Goal: Navigation & Orientation: Find specific page/section

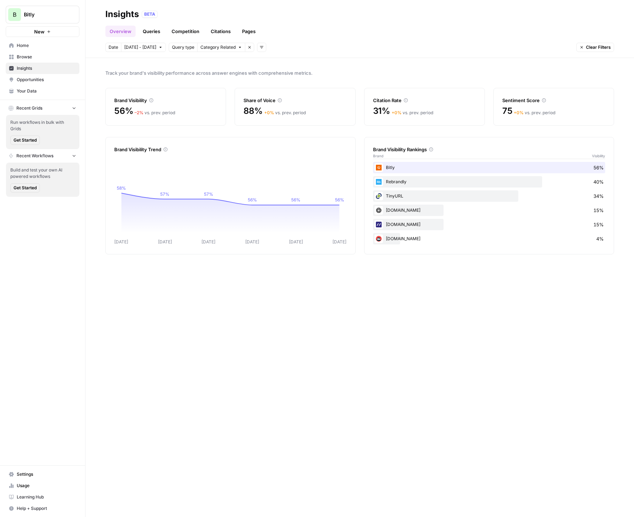
click at [131, 47] on body "B Bitly New Home Browse Insights Opportunities Your Data Recent Grids Run workf…" at bounding box center [317, 258] width 634 height 517
click at [318, 62] on div "Track your brand's visibility performance across answer engines with comprehens…" at bounding box center [359, 287] width 548 height 459
click at [151, 32] on link "Queries" at bounding box center [151, 31] width 26 height 11
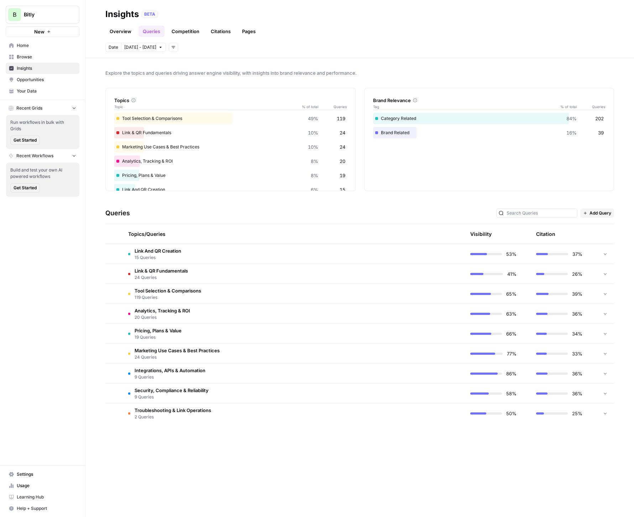
click at [187, 28] on link "Competition" at bounding box center [185, 31] width 36 height 11
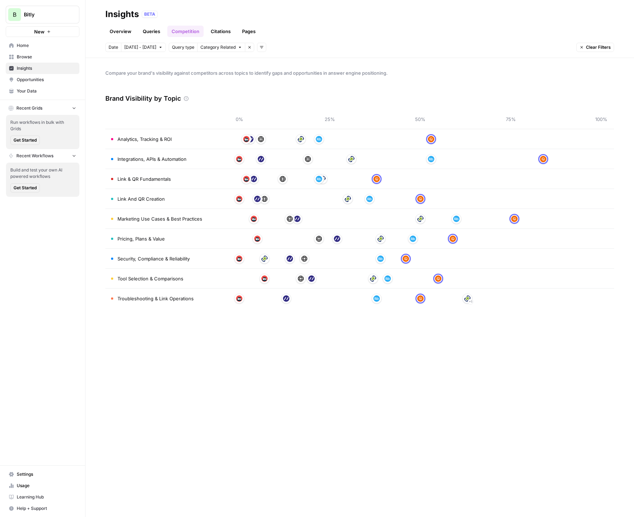
click at [224, 30] on link "Citations" at bounding box center [220, 31] width 28 height 11
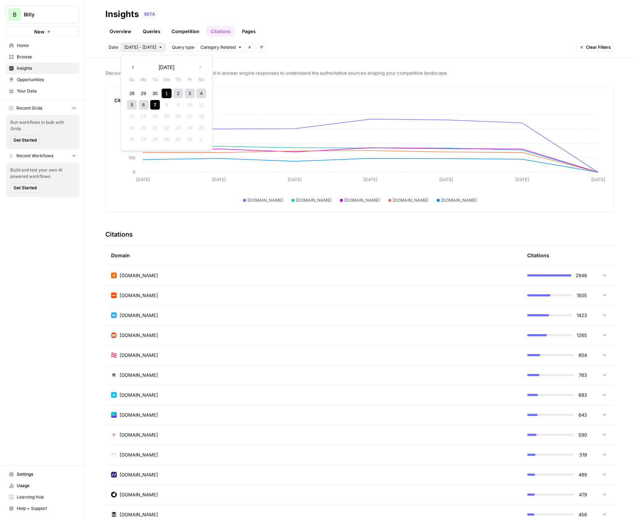
click at [140, 46] on span "[DATE] - [DATE]" at bounding box center [140, 47] width 32 height 6
click at [143, 93] on div "29" at bounding box center [144, 94] width 10 height 10
click at [200, 70] on button "Next month" at bounding box center [200, 67] width 13 height 13
click at [132, 105] on div "5" at bounding box center [132, 105] width 10 height 10
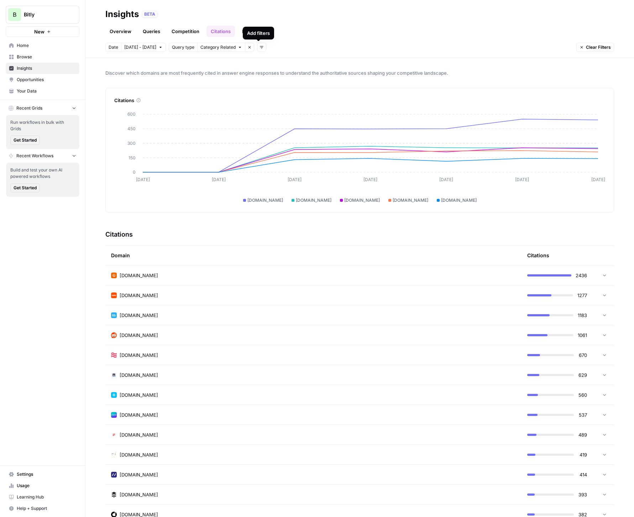
click at [249, 30] on div "Add filters" at bounding box center [258, 33] width 23 height 7
click at [252, 32] on link "Pages" at bounding box center [249, 31] width 22 height 11
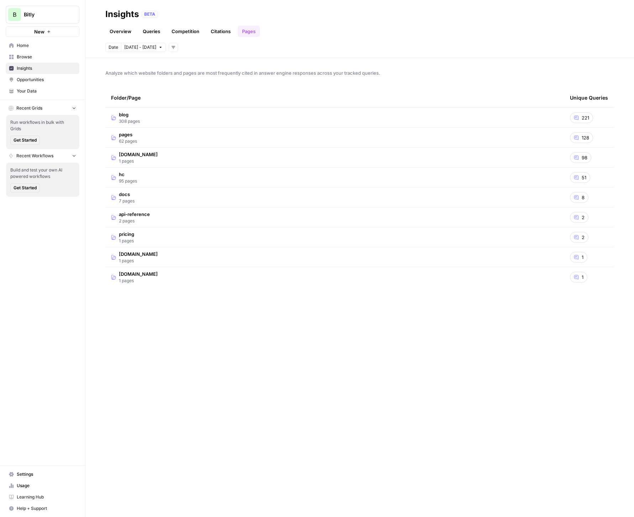
click at [123, 29] on link "Overview" at bounding box center [120, 31] width 30 height 11
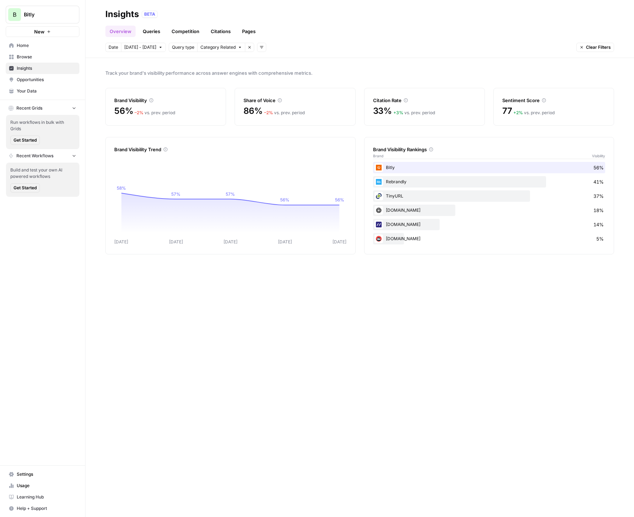
click at [154, 33] on link "Queries" at bounding box center [151, 31] width 26 height 11
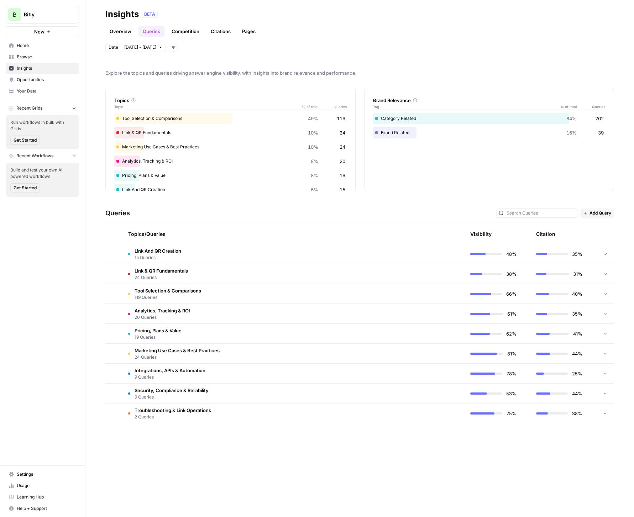
click at [282, 254] on td "Link And QR Creation 15 Queries" at bounding box center [259, 254] width 274 height 20
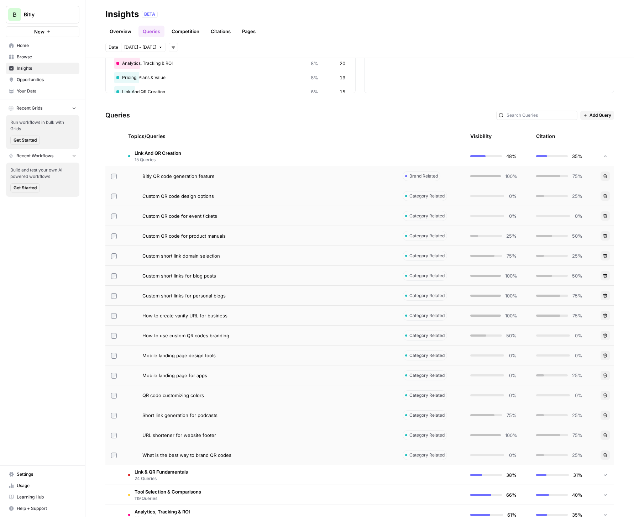
scroll to position [86, 0]
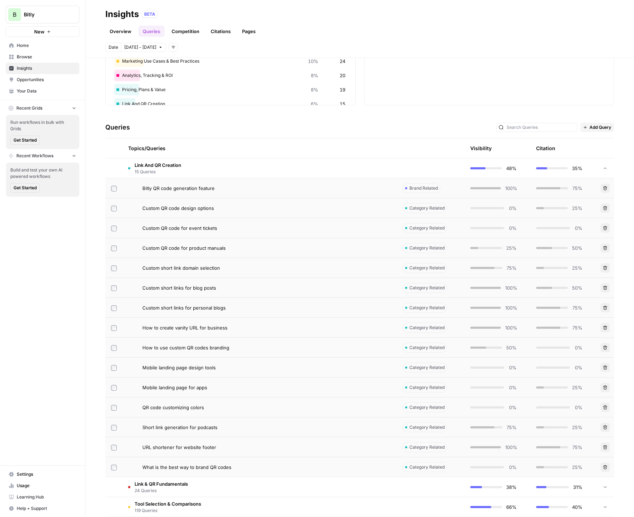
click at [263, 168] on td "Link And QR Creation 15 Queries" at bounding box center [259, 168] width 274 height 20
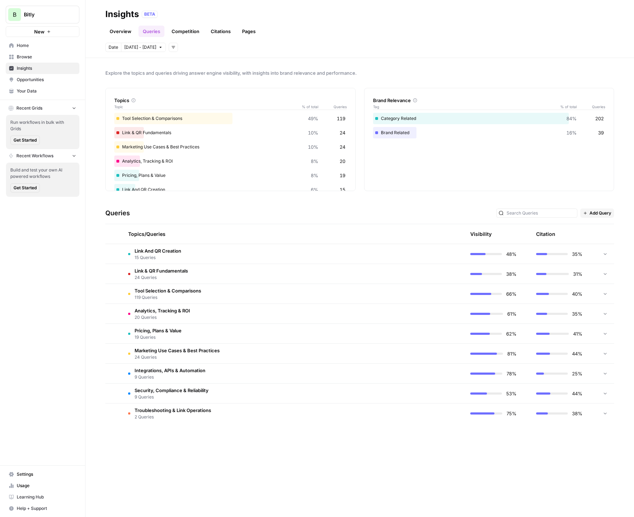
click at [119, 27] on link "Overview" at bounding box center [120, 31] width 30 height 11
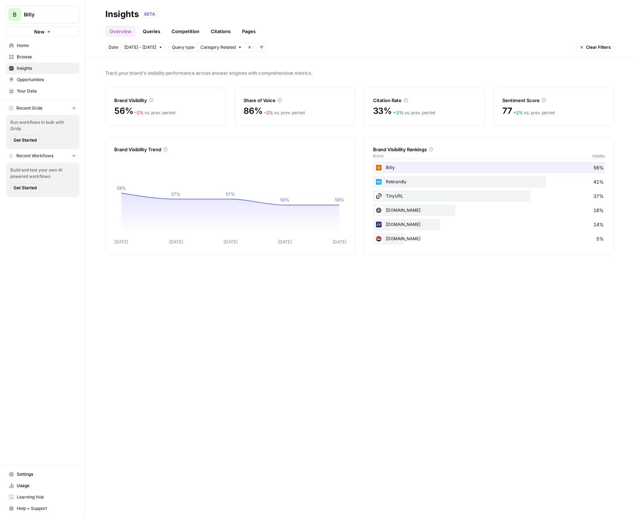
click at [30, 92] on span "Your Data" at bounding box center [46, 91] width 59 height 6
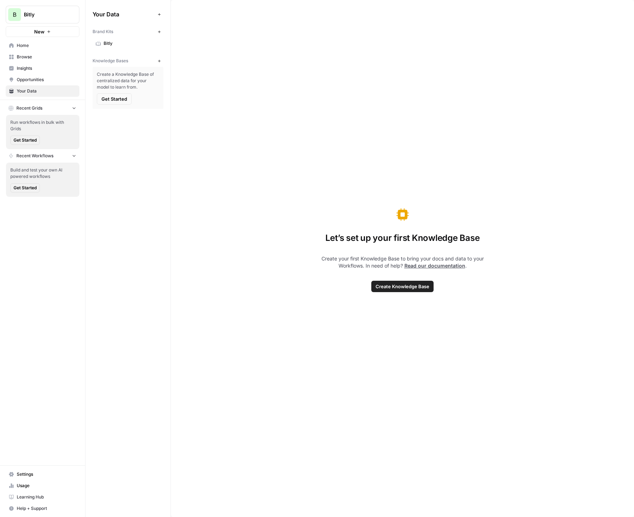
click at [122, 39] on link "Bitly" at bounding box center [127, 43] width 71 height 11
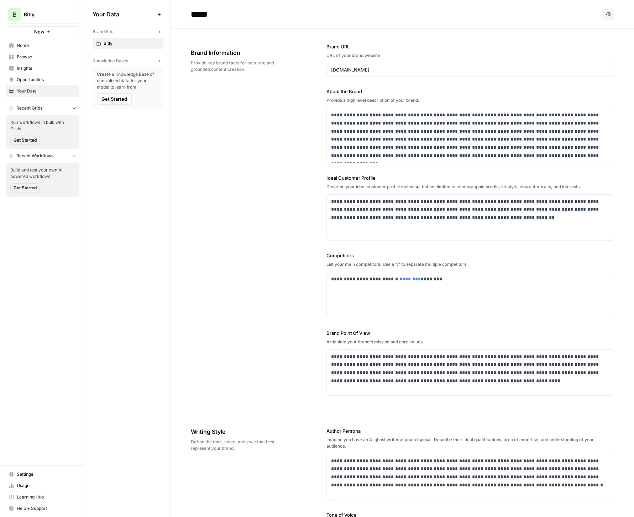
click at [37, 49] on link "Home" at bounding box center [43, 45] width 74 height 11
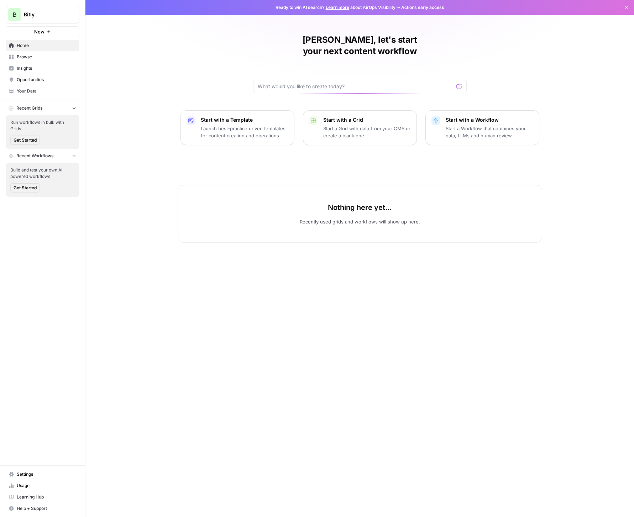
click at [432, 9] on span "Actions early access" at bounding box center [422, 7] width 43 height 6
click at [342, 6] on link "Learn more" at bounding box center [337, 7] width 23 height 5
click at [29, 67] on span "Insights" at bounding box center [46, 68] width 59 height 6
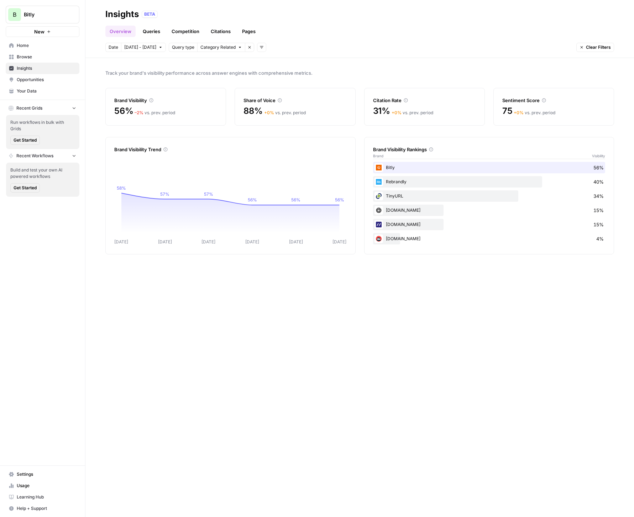
click at [34, 82] on span "Opportunities" at bounding box center [46, 79] width 59 height 6
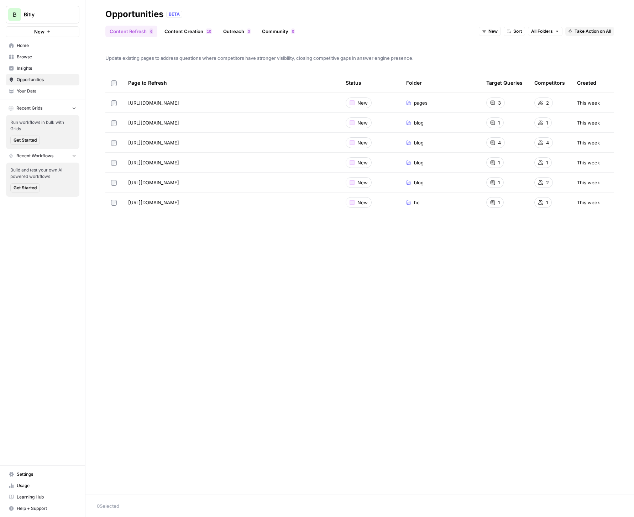
click at [30, 68] on span "Insights" at bounding box center [46, 68] width 59 height 6
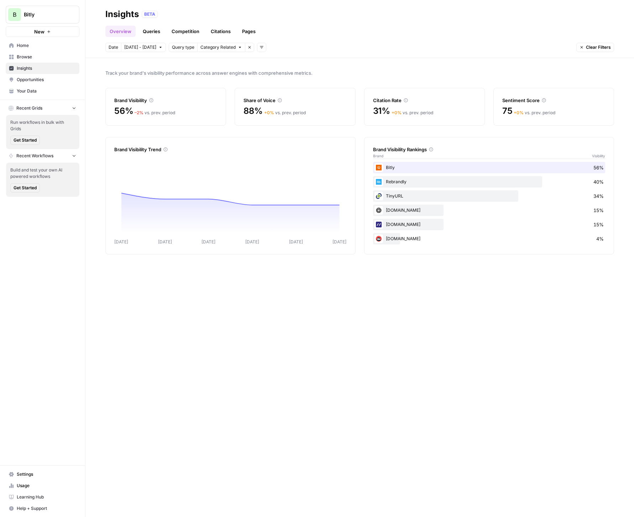
click at [22, 57] on span "Browse" at bounding box center [46, 57] width 59 height 6
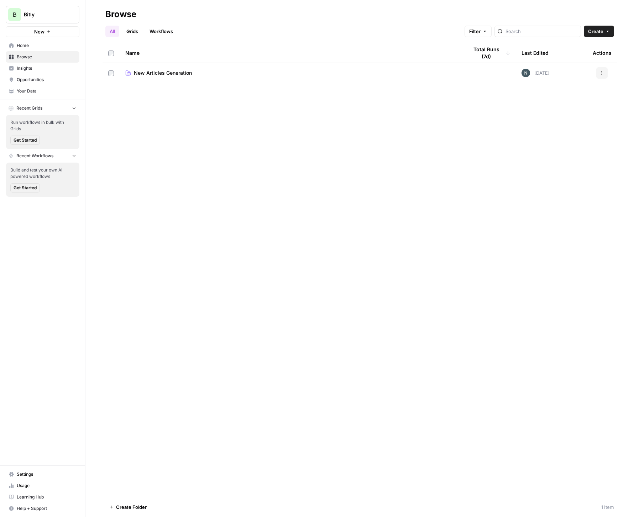
click at [37, 68] on span "Insights" at bounding box center [46, 68] width 59 height 6
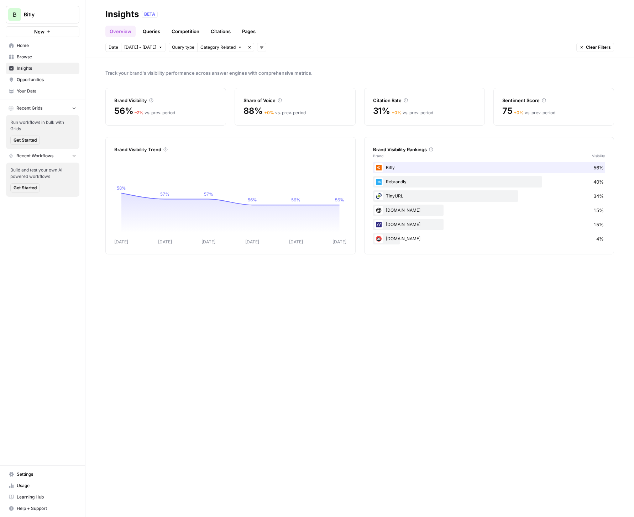
click at [26, 44] on span "Home" at bounding box center [46, 45] width 59 height 6
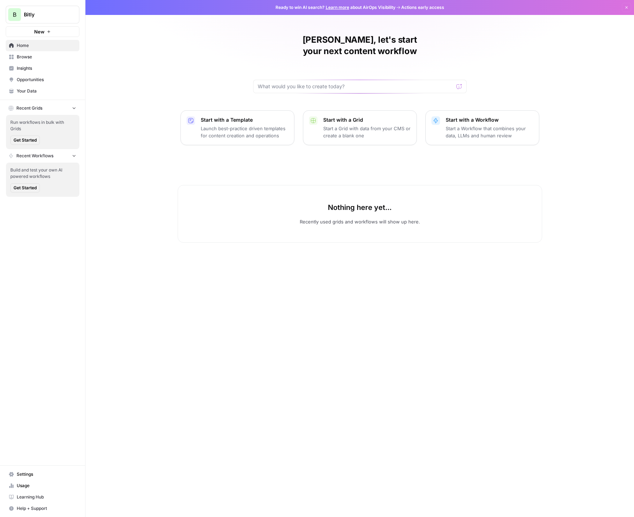
click at [28, 68] on span "Insights" at bounding box center [46, 68] width 59 height 6
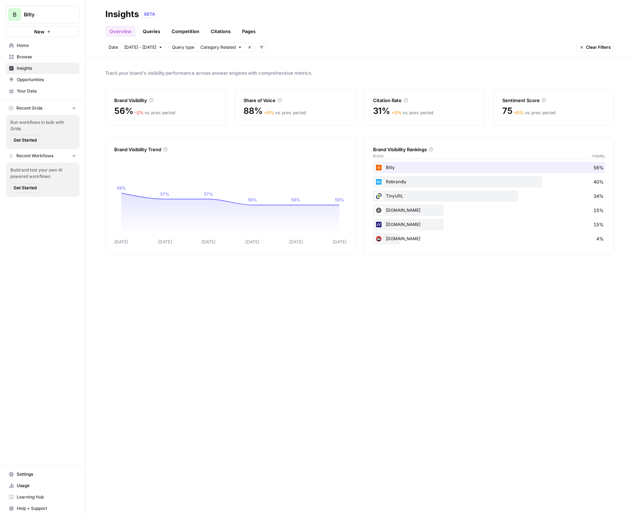
click at [57, 17] on span "Bitly" at bounding box center [45, 14] width 43 height 7
click at [47, 30] on icon "button" at bounding box center [49, 32] width 4 height 4
